Goal: Find contact information: Find contact information

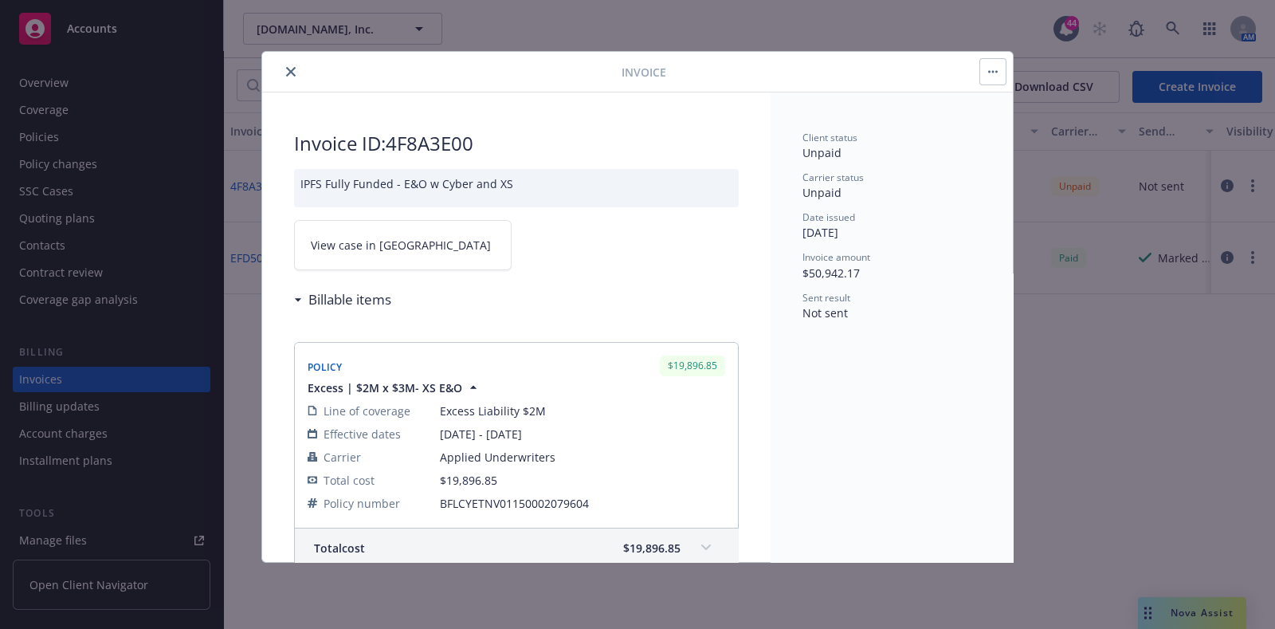
click at [292, 69] on icon "close" at bounding box center [291, 72] width 10 height 10
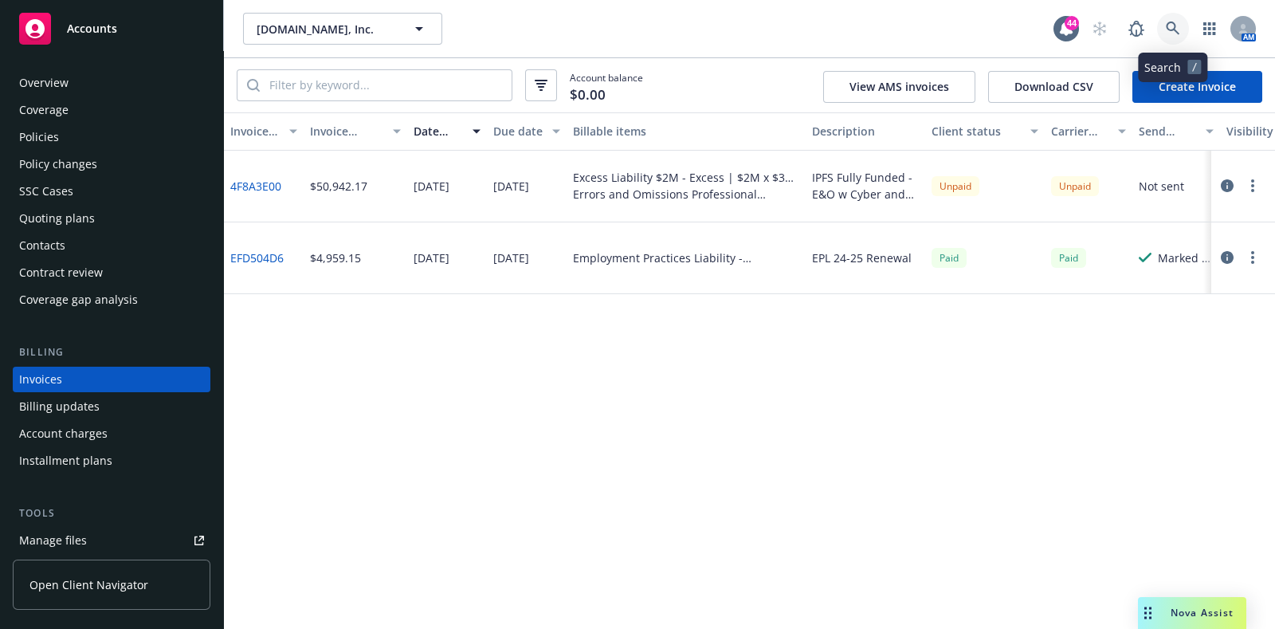
click at [1171, 22] on icon at bounding box center [1173, 29] width 14 height 14
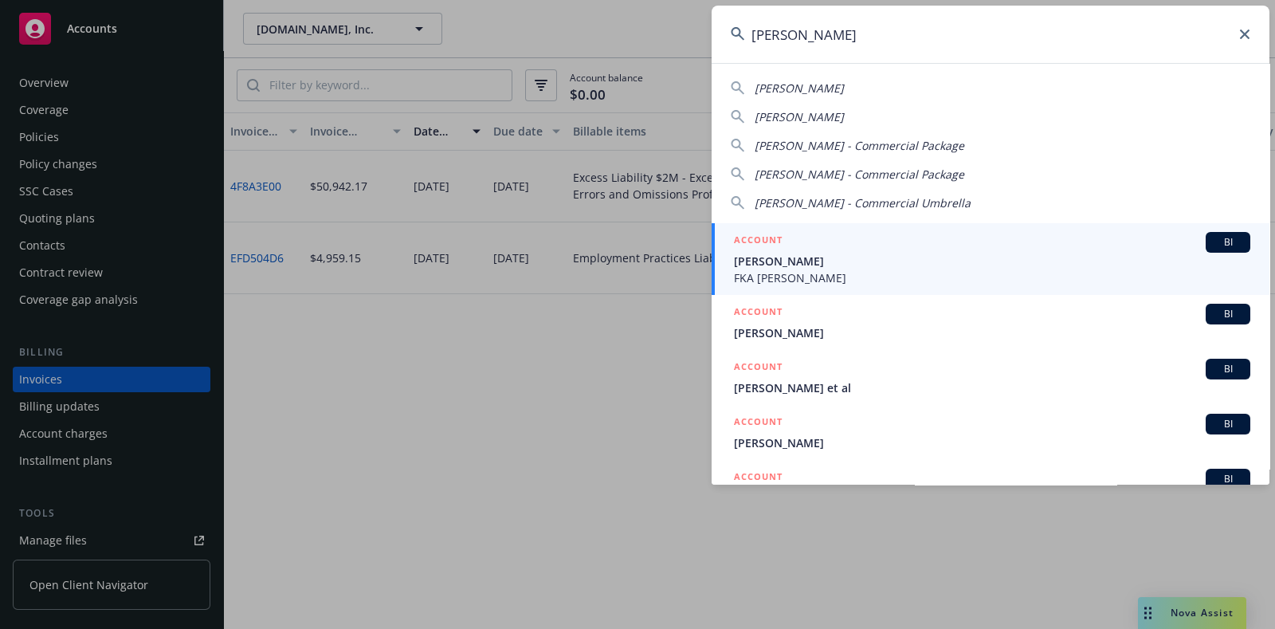
type input "[PERSON_NAME]"
click at [797, 245] on div "ACCOUNT BI" at bounding box center [992, 242] width 516 height 21
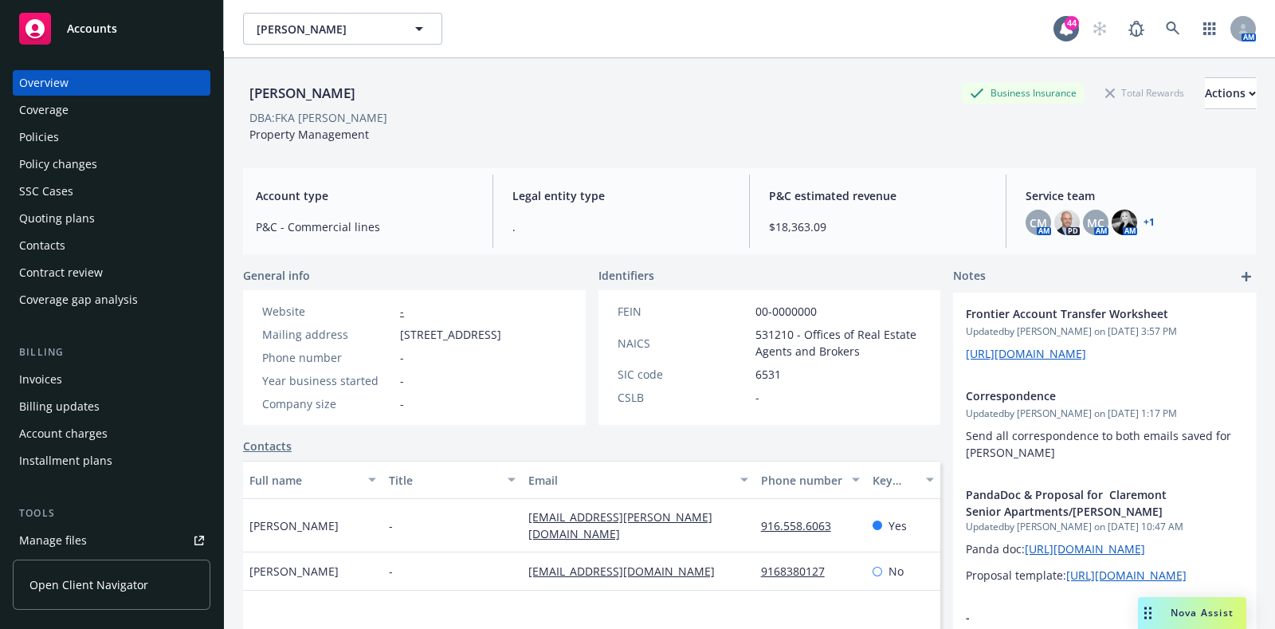
scroll to position [79, 0]
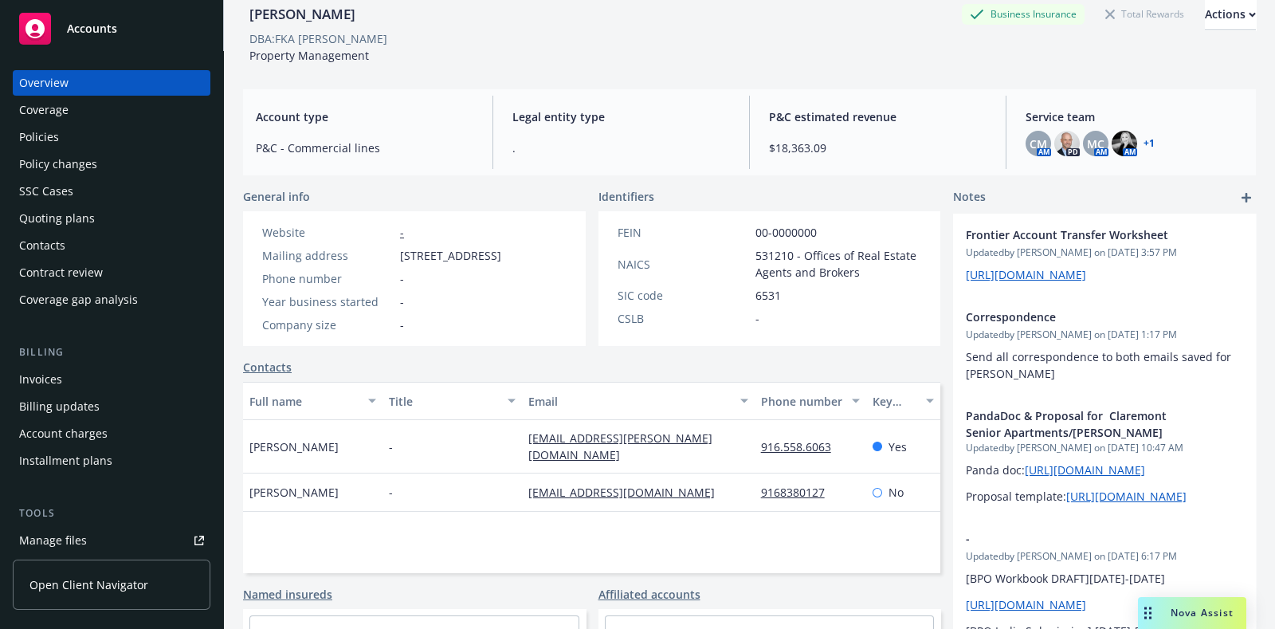
click at [51, 139] on div "Policies" at bounding box center [39, 136] width 40 height 25
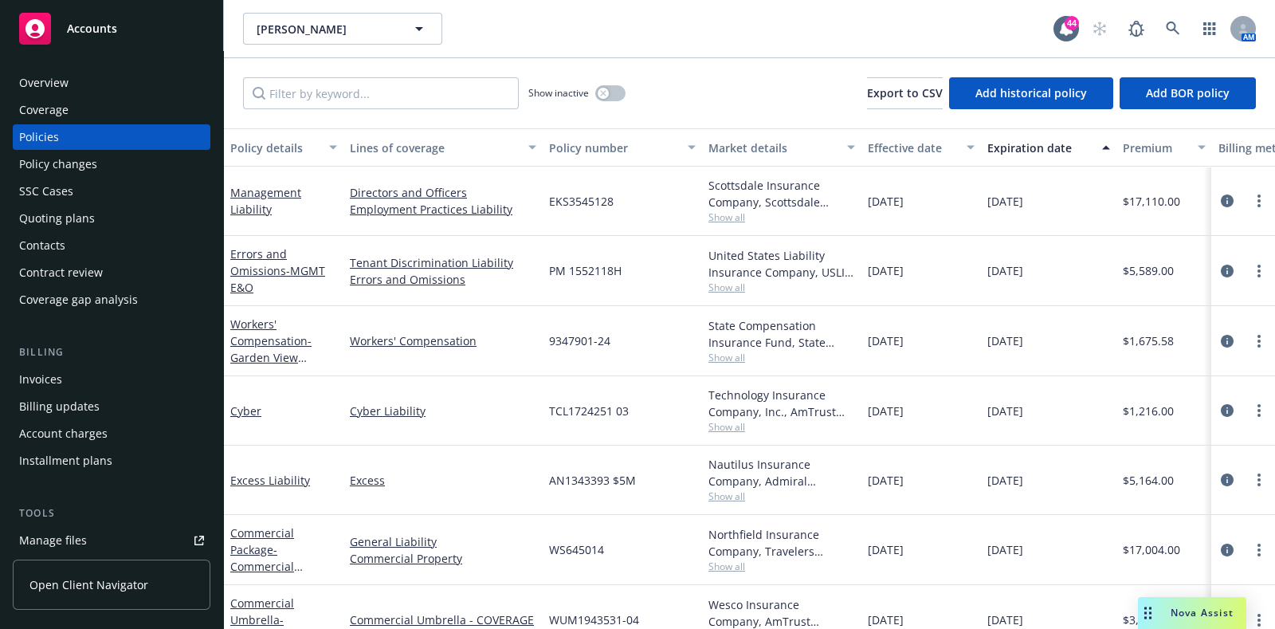
click at [80, 80] on div "Overview" at bounding box center [111, 82] width 185 height 25
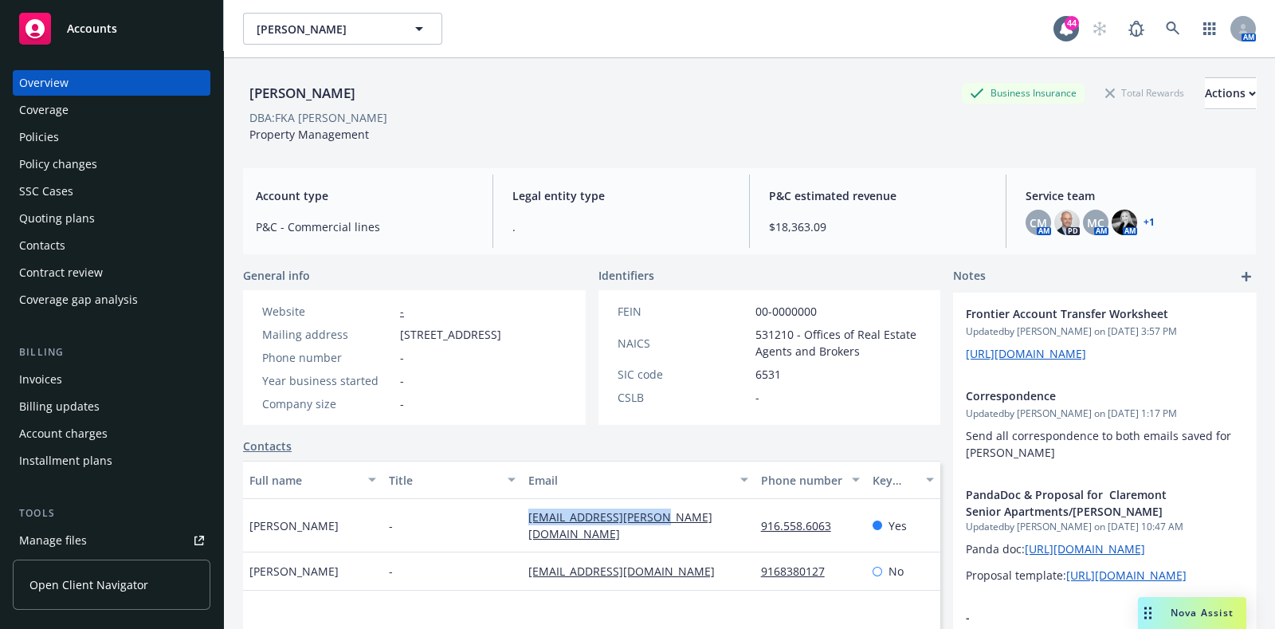
drag, startPoint x: 677, startPoint y: 530, endPoint x: 513, endPoint y: 539, distance: 164.4
click at [513, 539] on div "[PERSON_NAME] - [EMAIL_ADDRESS][PERSON_NAME][DOMAIN_NAME] 916.558.6063 Yes" at bounding box center [591, 525] width 697 height 53
copy div "[EMAIL_ADDRESS][PERSON_NAME][DOMAIN_NAME]"
